Goal: Information Seeking & Learning: Find specific fact

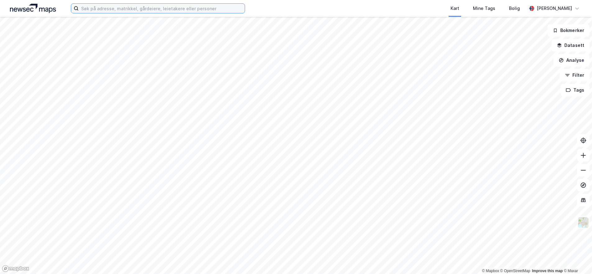
click at [218, 9] on input at bounding box center [162, 8] width 166 height 9
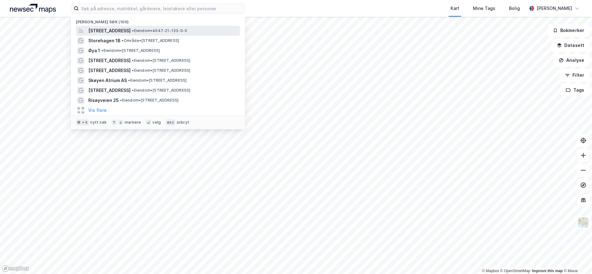
click at [184, 29] on span "• Eiendom • 4647-21-133-0-0" at bounding box center [159, 30] width 55 height 5
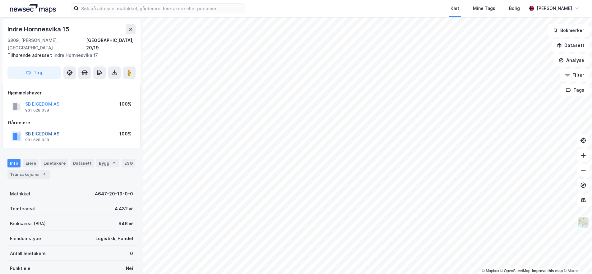
click at [0, 0] on button "SB EIGEDOM AS" at bounding box center [0, 0] width 0 height 0
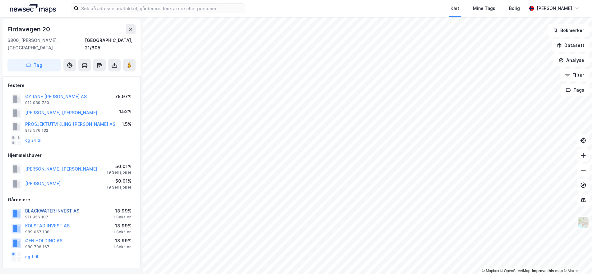
click at [0, 0] on button "BLACKWATER INVEST AS" at bounding box center [0, 0] width 0 height 0
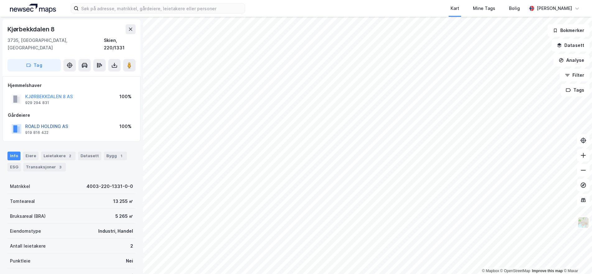
click at [0, 0] on button "ROALD HOLDING AS" at bounding box center [0, 0] width 0 height 0
click at [62, 152] on div "Leietakere 2" at bounding box center [58, 156] width 35 height 9
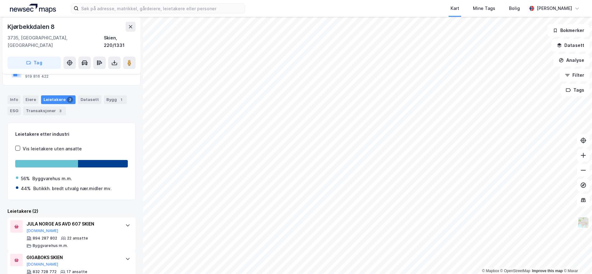
scroll to position [58, 0]
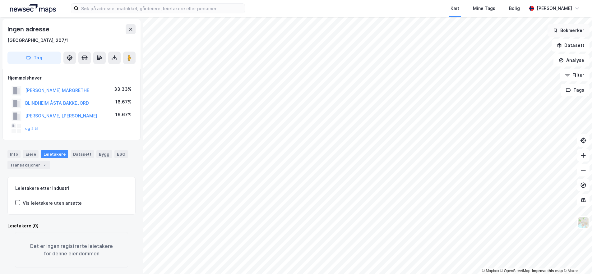
scroll to position [8, 0]
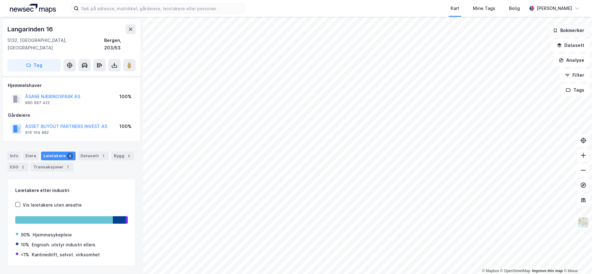
scroll to position [8, 0]
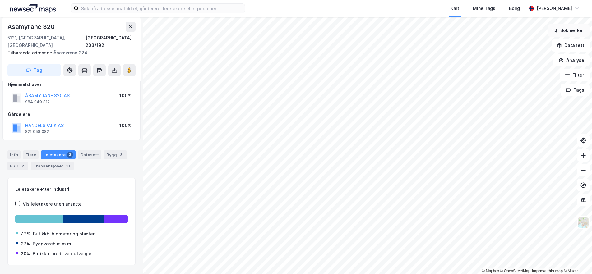
scroll to position [8, 0]
click at [0, 0] on button "HANDELSPARK AS" at bounding box center [0, 0] width 0 height 0
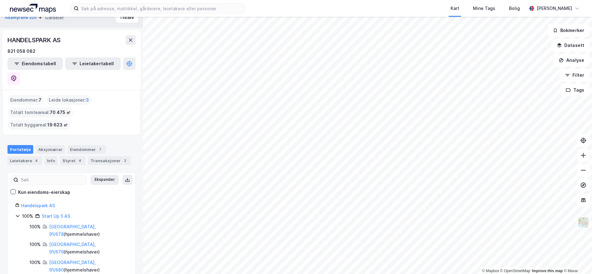
scroll to position [8, 0]
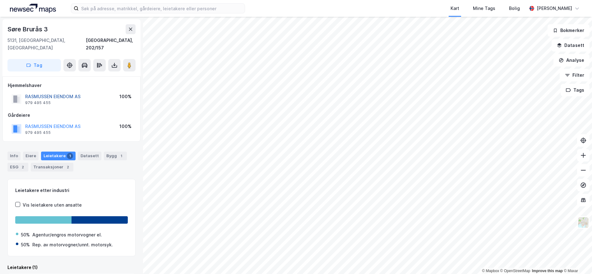
click at [0, 0] on button "RASMUSSEN EIENDOM AS" at bounding box center [0, 0] width 0 height 0
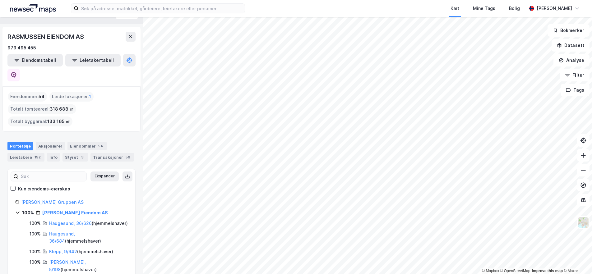
scroll to position [11, 0]
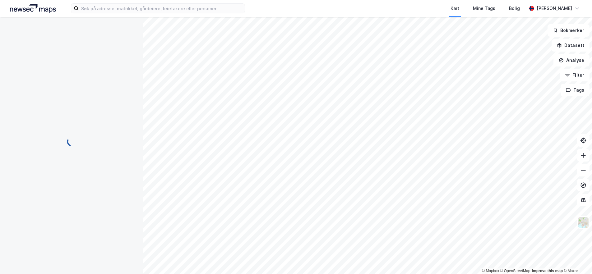
scroll to position [8, 0]
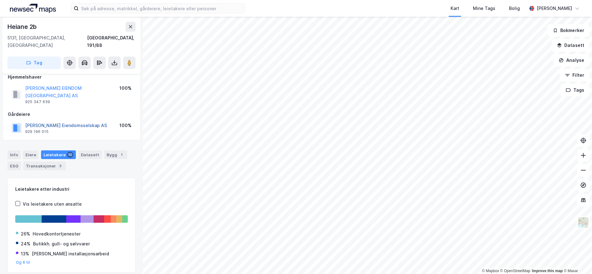
click at [0, 0] on button "[PERSON_NAME] Eiendomsselskap AS" at bounding box center [0, 0] width 0 height 0
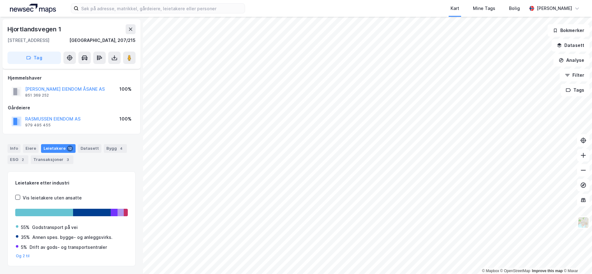
scroll to position [8, 0]
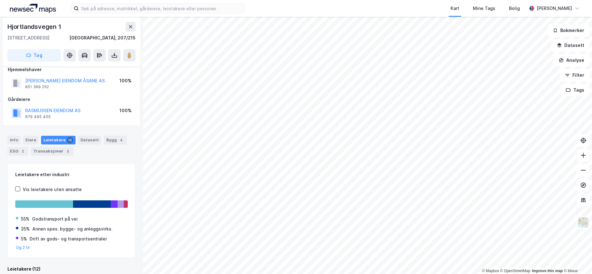
scroll to position [8, 0]
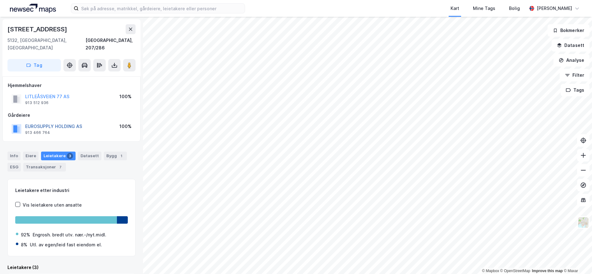
click at [0, 0] on button "EUROSUPPLY HOLDING AS" at bounding box center [0, 0] width 0 height 0
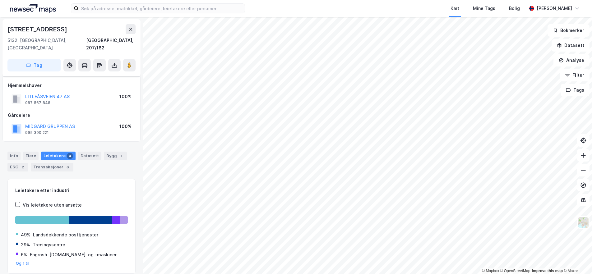
scroll to position [8, 0]
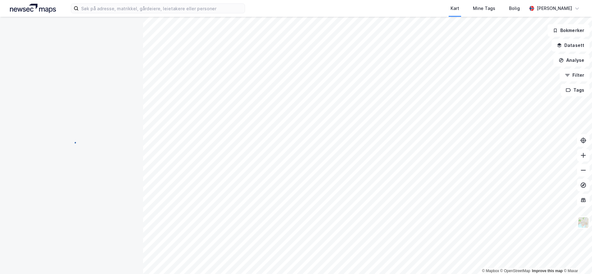
scroll to position [8, 0]
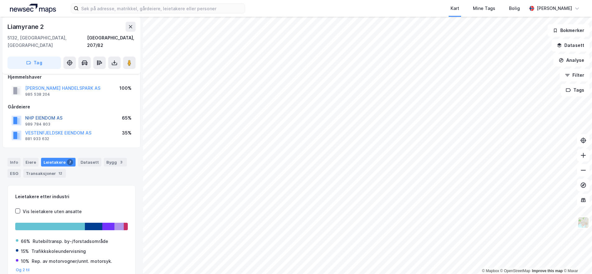
click at [0, 0] on button "NHP EIENDOM AS" at bounding box center [0, 0] width 0 height 0
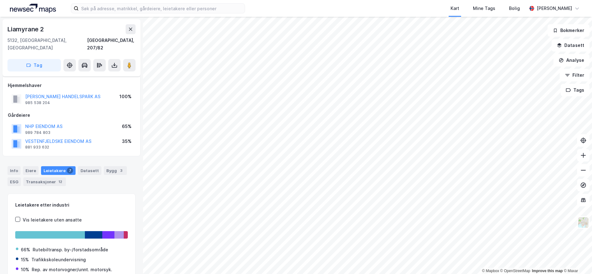
scroll to position [8, 0]
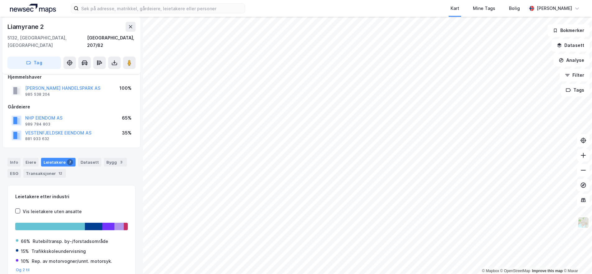
scroll to position [8, 0]
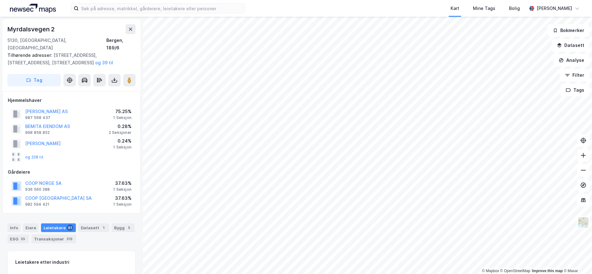
scroll to position [8, 0]
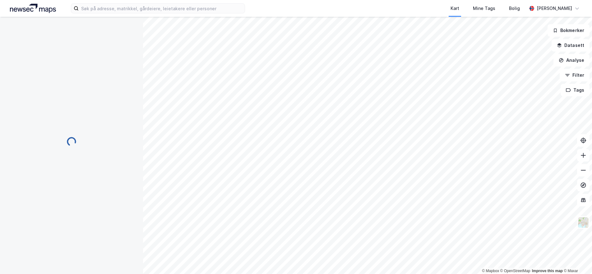
scroll to position [8, 0]
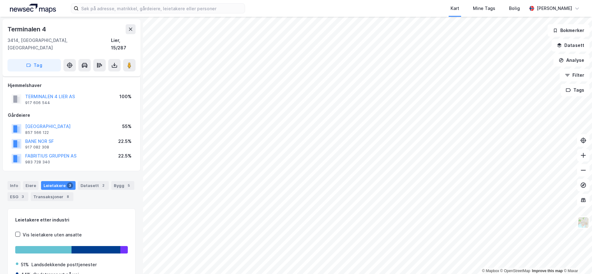
scroll to position [8, 0]
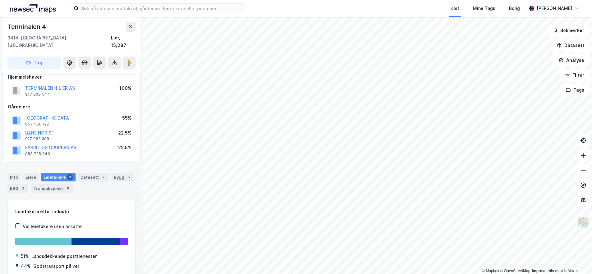
scroll to position [8, 0]
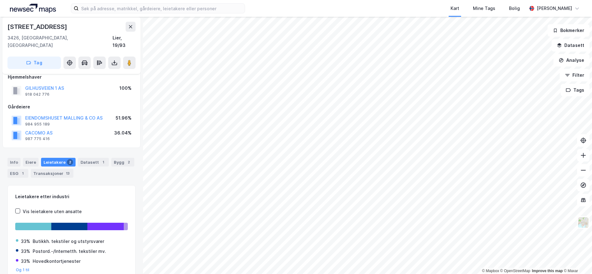
scroll to position [8, 0]
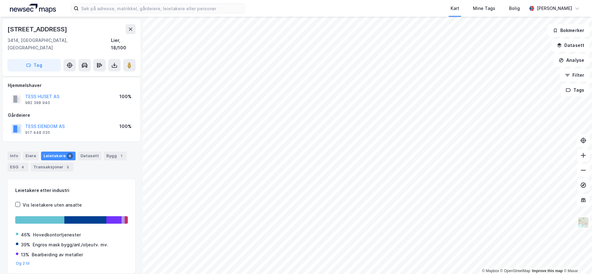
scroll to position [3, 0]
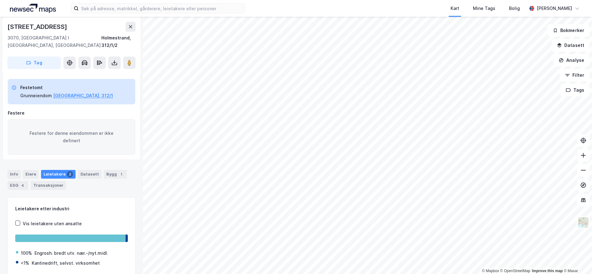
scroll to position [3, 0]
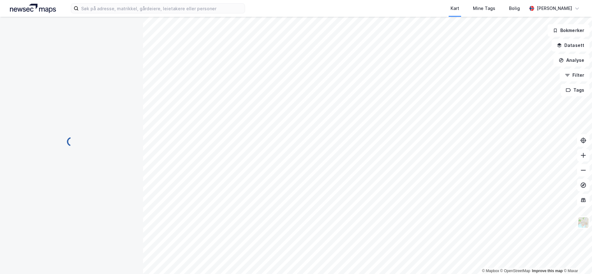
scroll to position [3, 0]
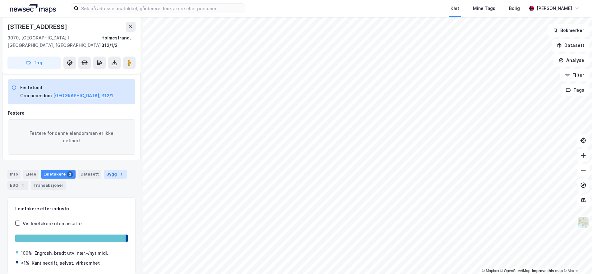
click at [114, 170] on div "Bygg 1" at bounding box center [115, 174] width 23 height 9
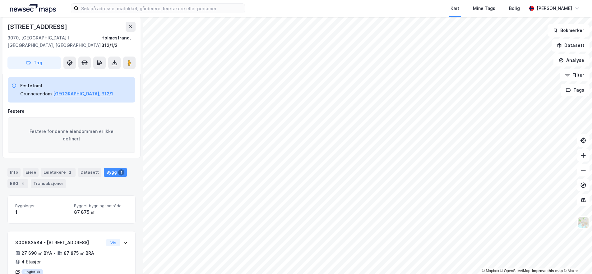
scroll to position [24, 0]
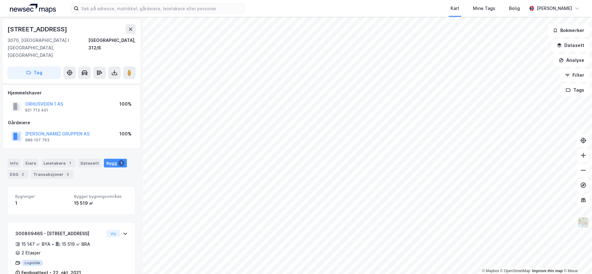
scroll to position [3, 0]
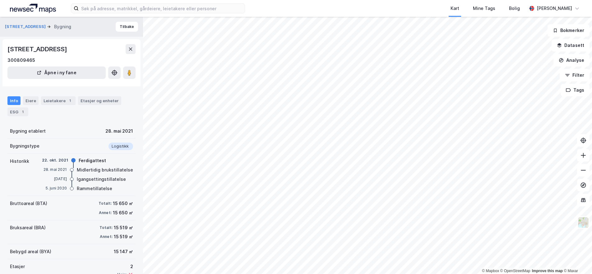
scroll to position [3, 0]
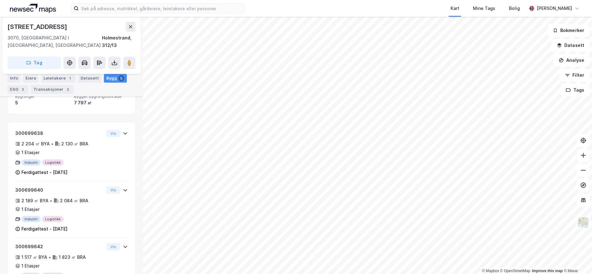
scroll to position [3, 0]
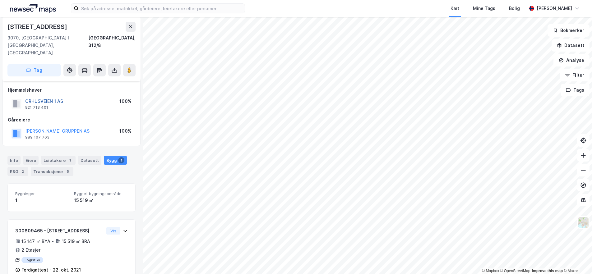
click at [0, 0] on button "ORHUSVEIEN 1 AS" at bounding box center [0, 0] width 0 height 0
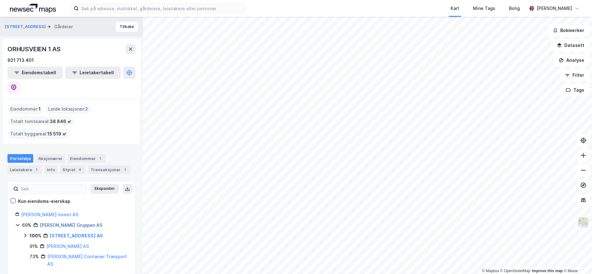
click at [81, 223] on link "[PERSON_NAME] Gruppen AS" at bounding box center [71, 225] width 63 height 5
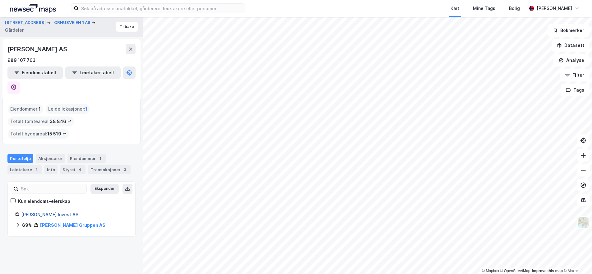
click at [54, 212] on link "[PERSON_NAME] Invest AS" at bounding box center [49, 214] width 57 height 5
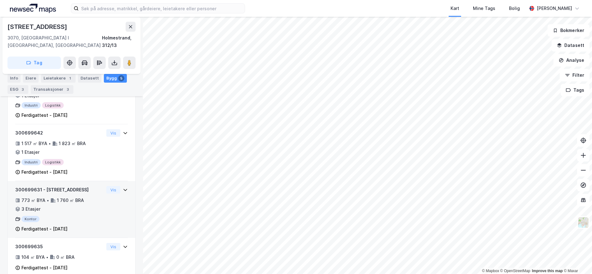
scroll to position [212, 0]
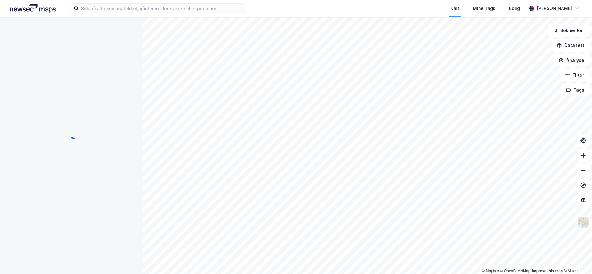
scroll to position [3, 0]
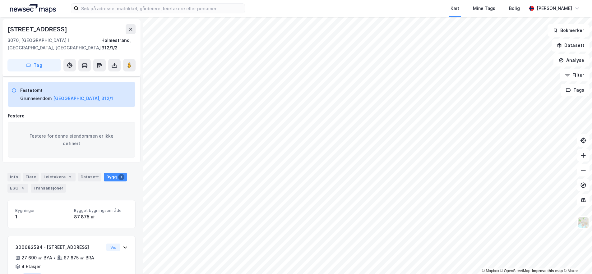
scroll to position [3, 0]
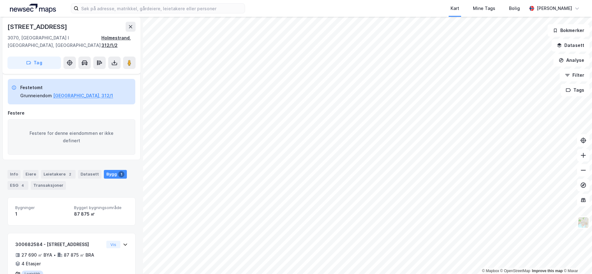
click at [112, 38] on div "Holmestrand, 312/1/2" at bounding box center [118, 41] width 34 height 15
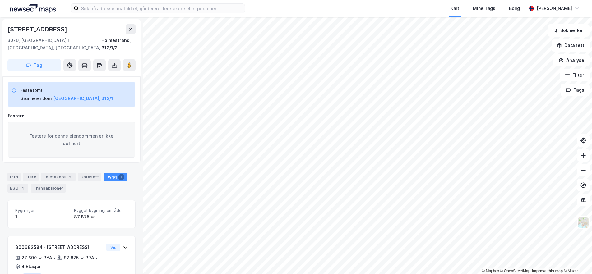
scroll to position [1, 0]
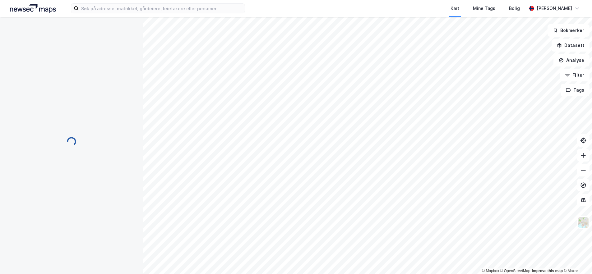
scroll to position [0, 0]
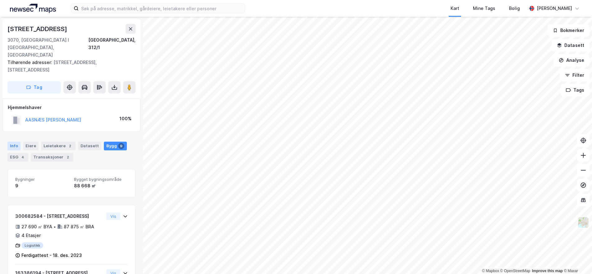
click at [12, 142] on div "Info" at bounding box center [13, 146] width 13 height 9
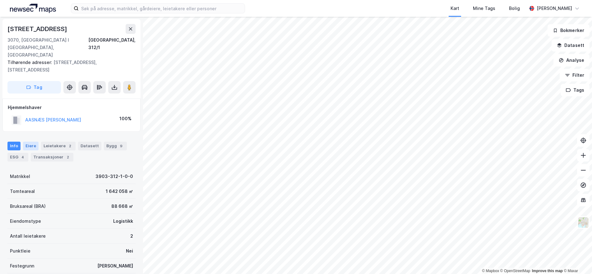
click at [28, 142] on div "Eiere" at bounding box center [31, 146] width 16 height 9
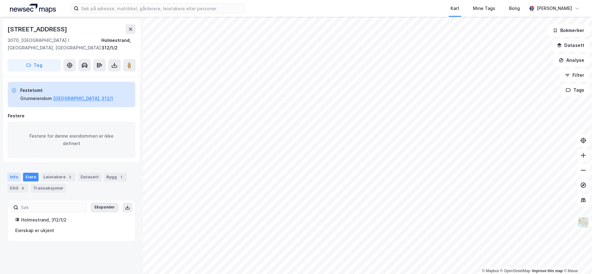
click at [18, 173] on div "Info" at bounding box center [13, 177] width 13 height 9
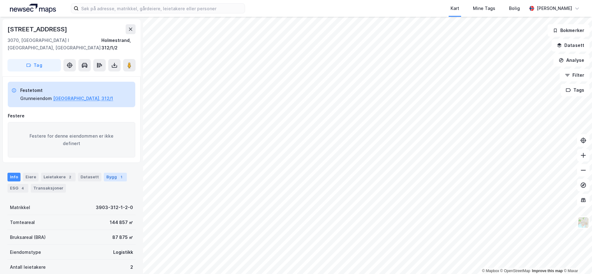
click at [112, 173] on div "Bygg 1" at bounding box center [115, 177] width 23 height 9
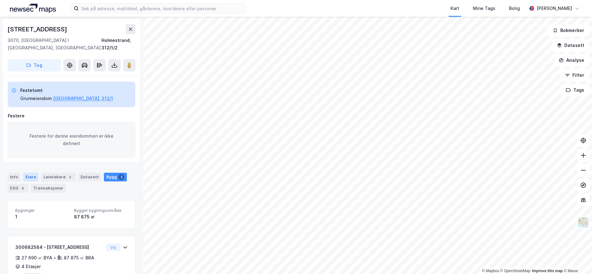
click at [24, 173] on div "Eiere" at bounding box center [31, 177] width 16 height 9
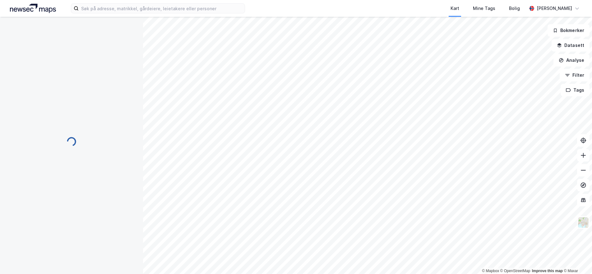
scroll to position [0, 0]
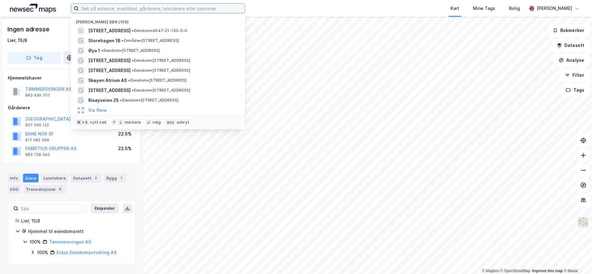
click at [105, 8] on input at bounding box center [162, 8] width 166 height 9
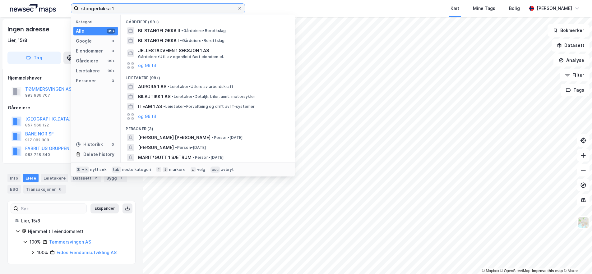
click at [99, 9] on input "stangerløkka 1" at bounding box center [158, 8] width 159 height 9
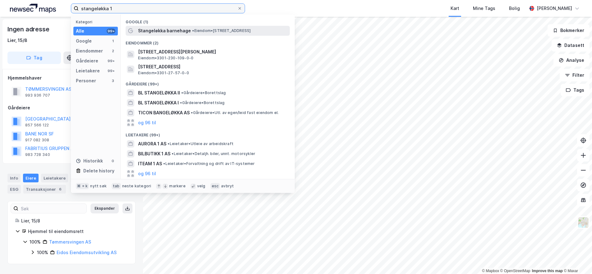
type input "stangeløkka 1"
click at [208, 34] on div "Stangeløkka barnehage • Eiendom • [STREET_ADDRESS]" at bounding box center [213, 30] width 151 height 7
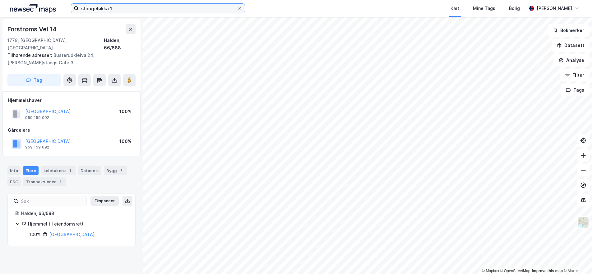
click at [115, 10] on input "stangeløkka 1" at bounding box center [158, 8] width 159 height 9
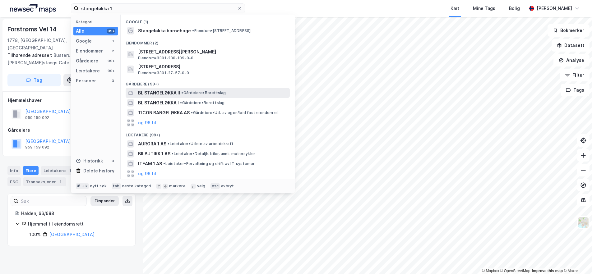
click at [170, 91] on span "BL STANGELØKKA II" at bounding box center [159, 92] width 42 height 7
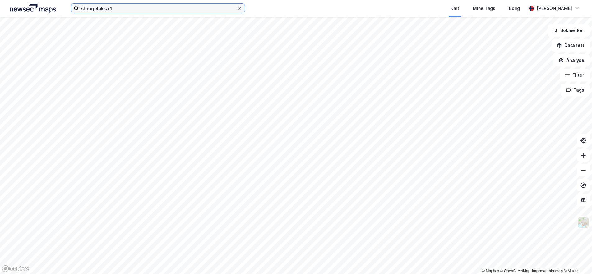
click at [141, 11] on input "stangeløkka 1" at bounding box center [158, 8] width 159 height 9
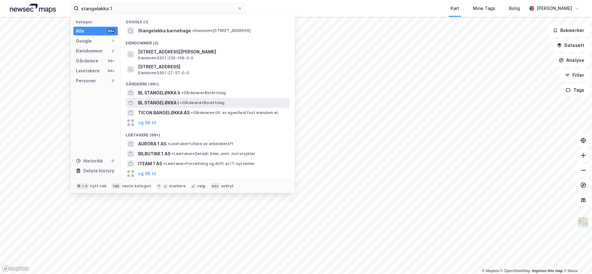
click at [177, 104] on span "BL STANGELØKKA I" at bounding box center [158, 102] width 41 height 7
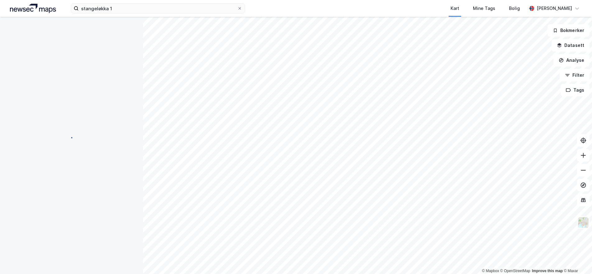
scroll to position [0, 0]
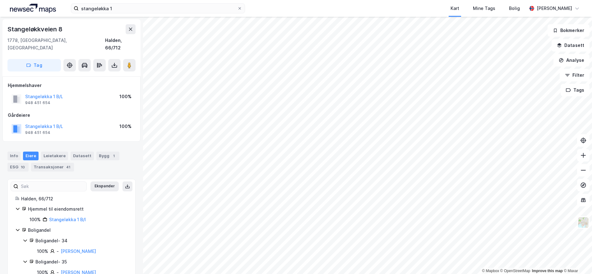
scroll to position [0, 0]
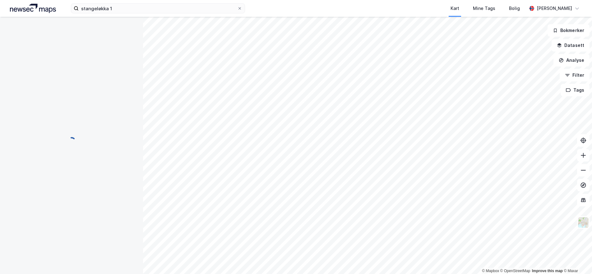
scroll to position [0, 0]
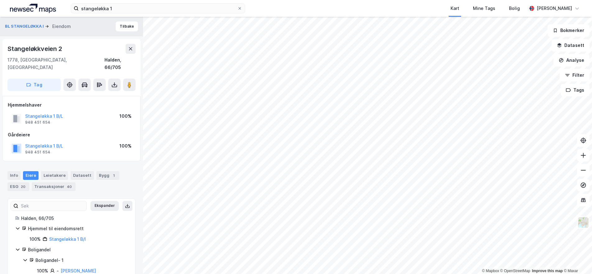
scroll to position [0, 0]
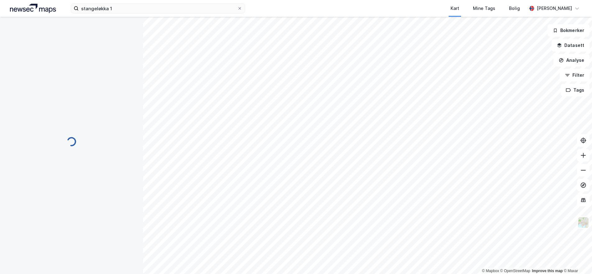
scroll to position [0, 0]
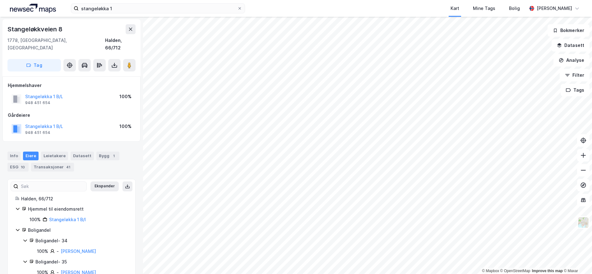
scroll to position [0, 0]
